Goal: Task Accomplishment & Management: Manage account settings

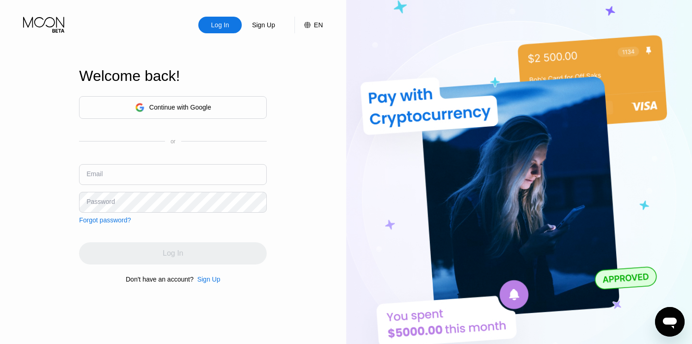
click at [173, 109] on div "Continue with Google" at bounding box center [180, 107] width 62 height 7
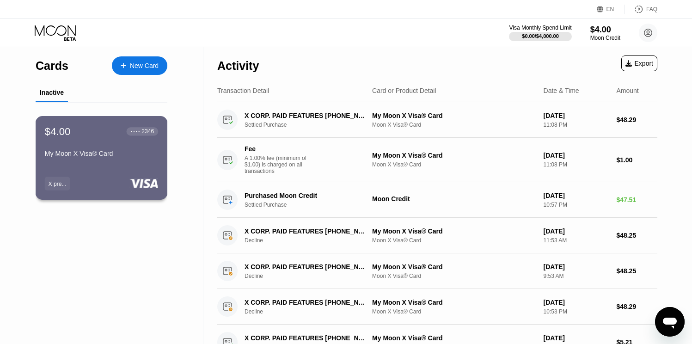
click at [100, 135] on div "$4.00 ● ● ● ● 2346" at bounding box center [101, 131] width 113 height 12
click at [112, 142] on div "$4.00 ● ● ● ● 2346 My Moon X Visa® Card" at bounding box center [101, 143] width 113 height 36
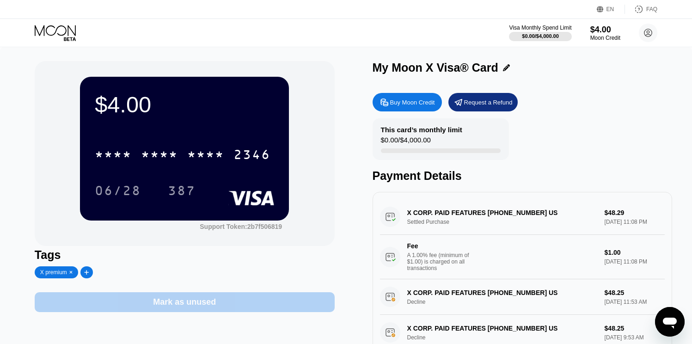
click at [149, 294] on div "Mark as unused" at bounding box center [185, 302] width 300 height 20
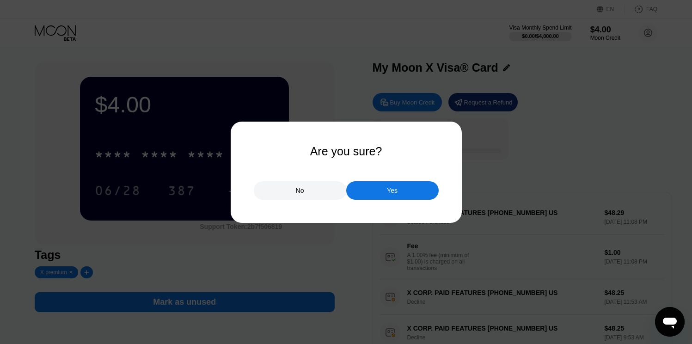
click at [393, 193] on div "Yes" at bounding box center [392, 190] width 11 height 8
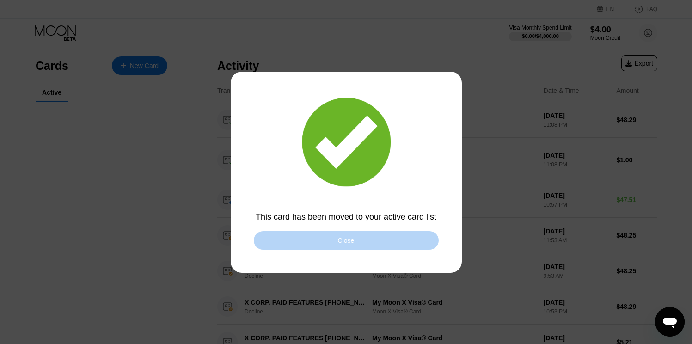
click at [295, 239] on div "Close" at bounding box center [346, 240] width 185 height 18
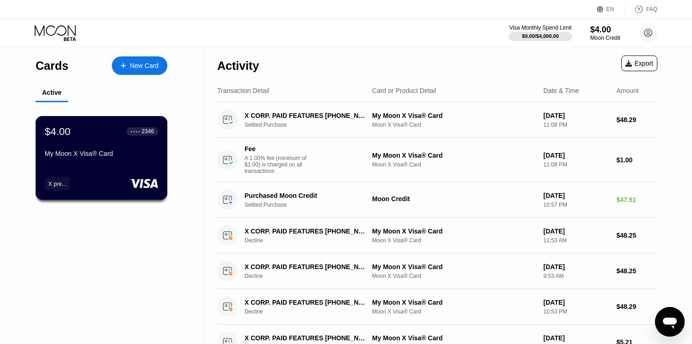
click at [88, 159] on div "My Moon X Visa® Card" at bounding box center [101, 155] width 113 height 11
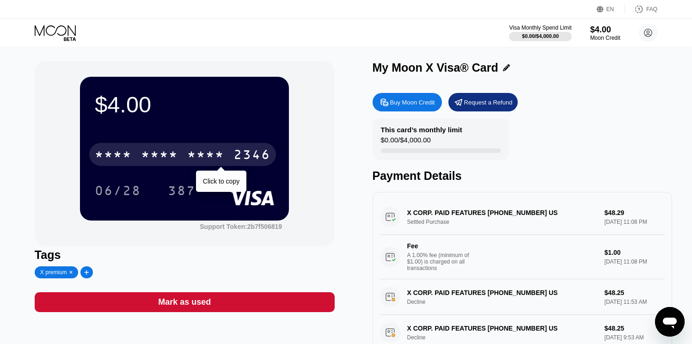
click at [198, 160] on div "* * * *" at bounding box center [205, 155] width 37 height 15
